Goal: Check status: Check status

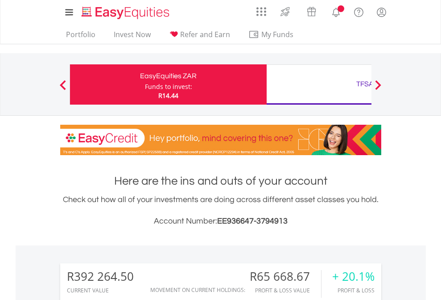
scroll to position [86, 140]
click at [145, 84] on div "Funds to invest:" at bounding box center [168, 86] width 47 height 9
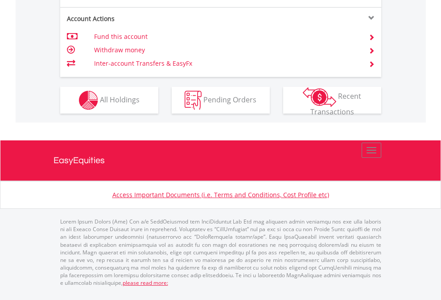
scroll to position [779, 0]
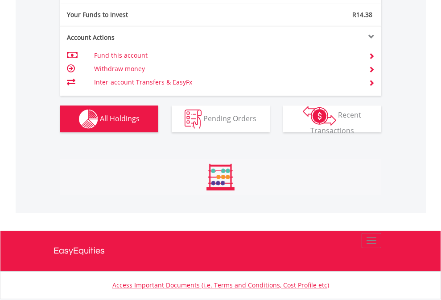
scroll to position [86, 140]
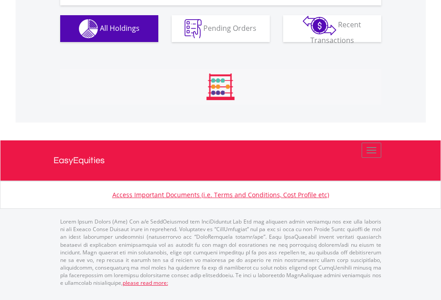
scroll to position [993, 0]
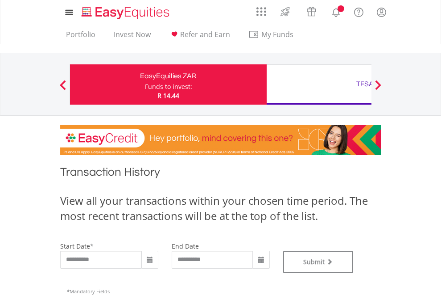
type input "**********"
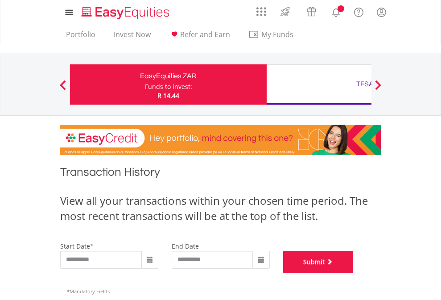
click at [354, 273] on button "Submit" at bounding box center [318, 261] width 71 height 22
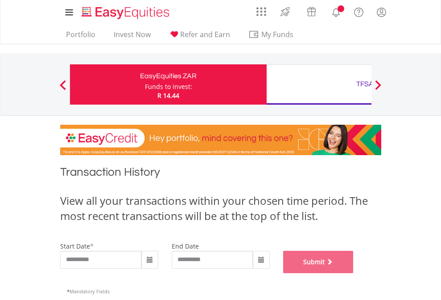
scroll to position [362, 0]
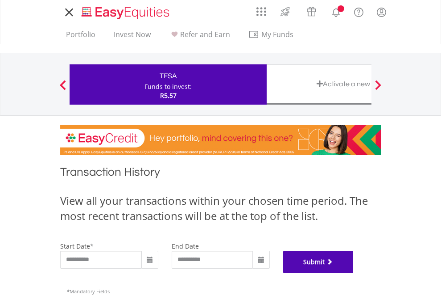
click at [354, 273] on button "Submit" at bounding box center [318, 261] width 71 height 22
